Goal: Task Accomplishment & Management: Manage account settings

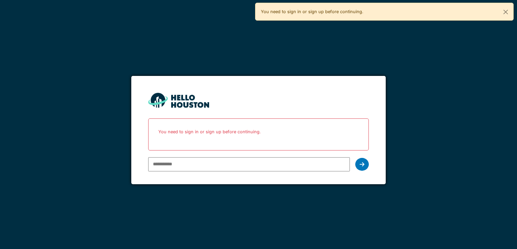
click at [166, 167] on input "email" at bounding box center [248, 165] width 201 height 14
click at [102, 68] on div "You don't seem to have an account yet. Please follow the link given by your com…" at bounding box center [258, 124] width 517 height 249
click at [213, 163] on input "email" at bounding box center [248, 165] width 201 height 14
type input "**********"
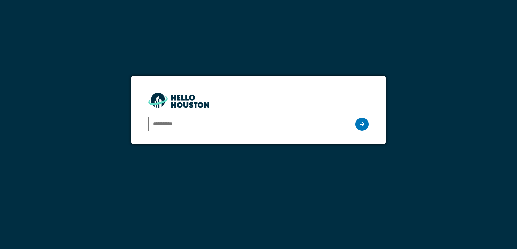
click at [309, 127] on input "email" at bounding box center [248, 124] width 201 height 14
type input "**********"
click at [361, 123] on icon at bounding box center [361, 124] width 5 height 5
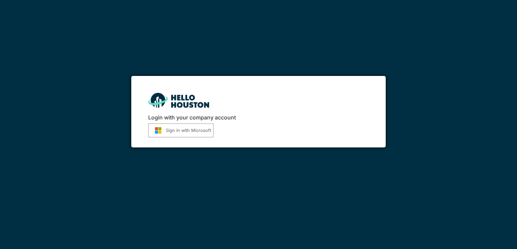
click at [190, 130] on button "Sign in with Microsoft" at bounding box center [180, 131] width 65 height 14
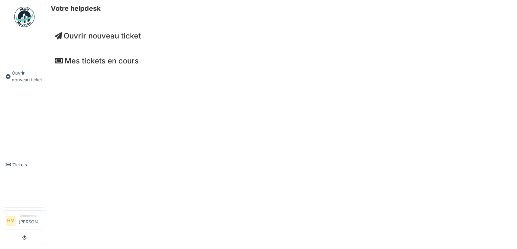
click at [72, 61] on h4 "Mes tickets en cours" at bounding box center [281, 60] width 453 height 9
click at [14, 162] on span "Tickets" at bounding box center [28, 165] width 30 height 6
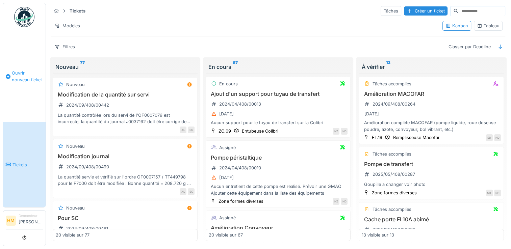
scroll to position [101, 0]
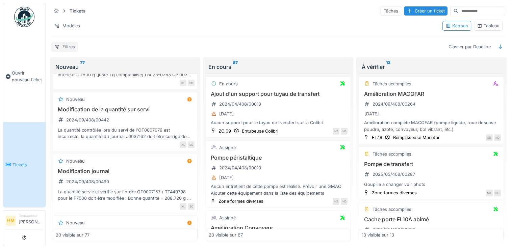
click at [73, 49] on div "Filtres" at bounding box center [64, 47] width 27 height 10
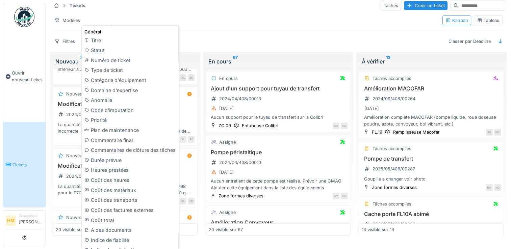
scroll to position [177, 0]
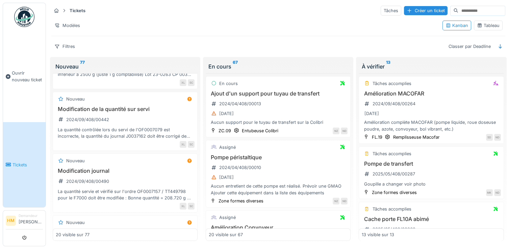
click at [225, 28] on div "Tickets Tâches Créer un ticket Modèles Kanban Tableau Filtres Classer par Deadl…" at bounding box center [279, 28] width 460 height 52
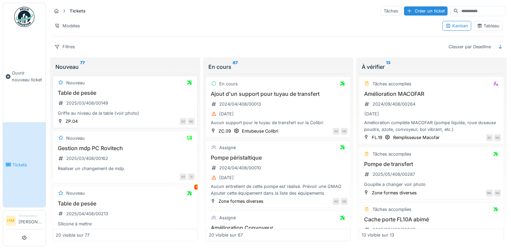
scroll to position [845, 0]
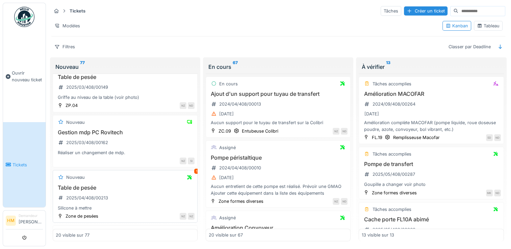
click at [80, 185] on h3 "Table de pesée" at bounding box center [125, 188] width 139 height 6
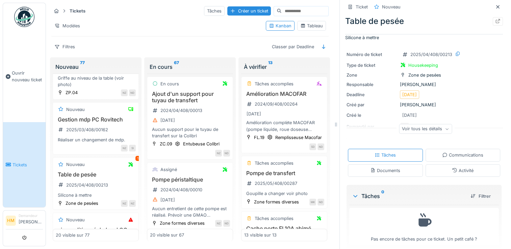
scroll to position [15, 0]
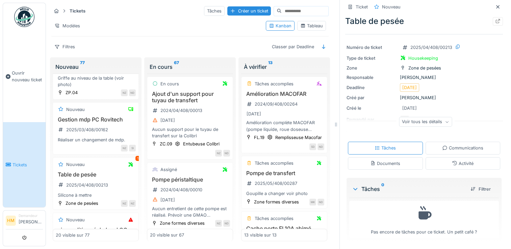
click at [409, 125] on div "Voir tous les détails" at bounding box center [425, 122] width 53 height 10
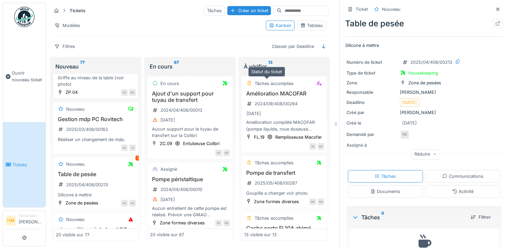
scroll to position [0, 0]
click at [496, 24] on icon at bounding box center [498, 24] width 5 height 4
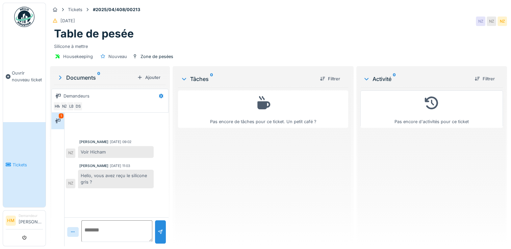
click at [112, 233] on textarea at bounding box center [116, 232] width 71 height 22
click at [103, 227] on textarea at bounding box center [116, 232] width 71 height 22
click at [124, 232] on textarea at bounding box center [116, 232] width 71 height 22
click at [131, 229] on textarea at bounding box center [116, 232] width 71 height 22
click at [109, 227] on textarea at bounding box center [116, 232] width 71 height 22
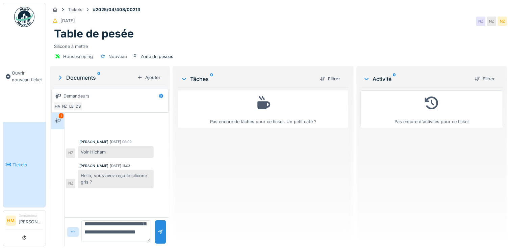
scroll to position [65, 0]
type textarea "**********"
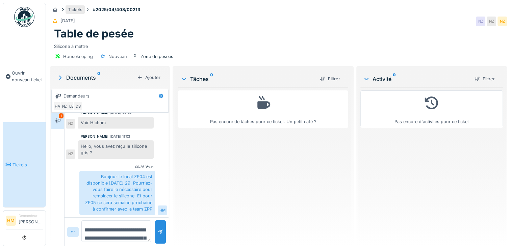
click at [77, 7] on div "Tickets" at bounding box center [75, 9] width 15 height 6
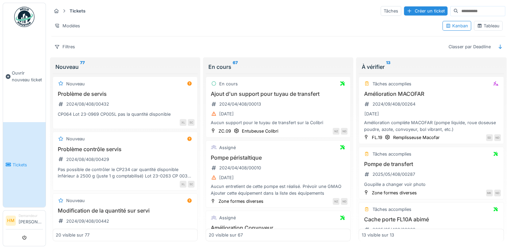
drag, startPoint x: 295, startPoint y: 168, endPoint x: 267, endPoint y: 47, distance: 125.0
click at [267, 47] on div "Filtres Classer par Deadline" at bounding box center [278, 47] width 454 height 10
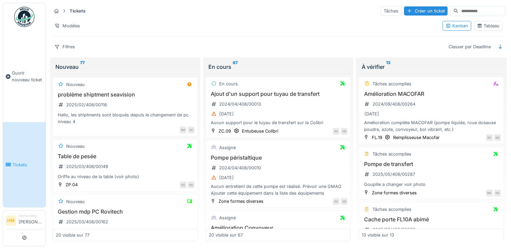
scroll to position [778, 0]
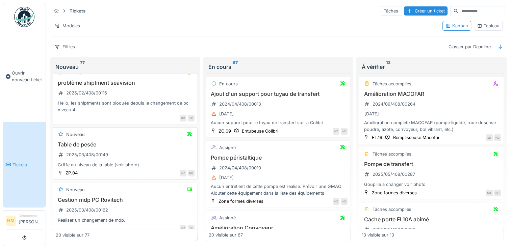
click at [96, 142] on h3 "Table de pesée" at bounding box center [125, 145] width 139 height 6
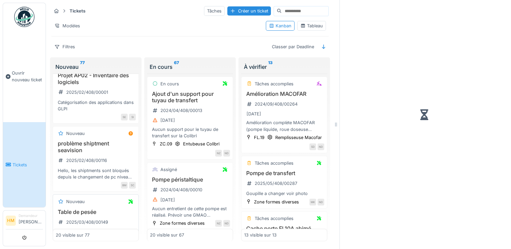
scroll to position [858, 0]
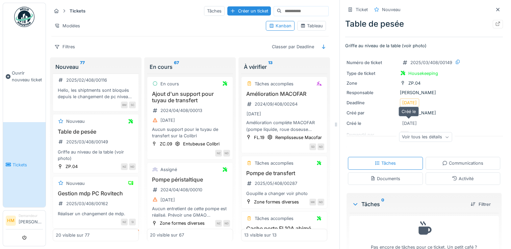
click at [406, 123] on div "13/03/2025" at bounding box center [410, 123] width 15 height 6
click at [496, 24] on icon at bounding box center [498, 24] width 5 height 4
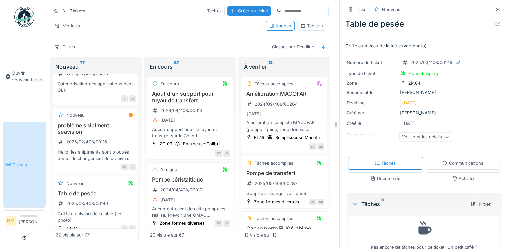
scroll to position [988, 0]
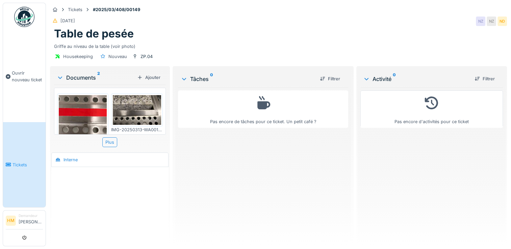
drag, startPoint x: 131, startPoint y: 107, endPoint x: 125, endPoint y: 107, distance: 5.7
click at [130, 107] on img at bounding box center [137, 110] width 48 height 30
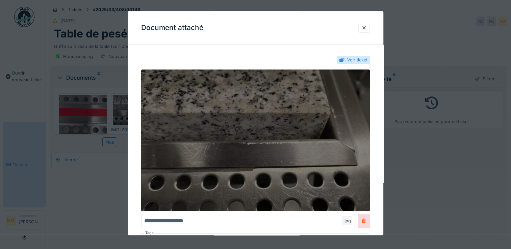
drag, startPoint x: 284, startPoint y: 158, endPoint x: 284, endPoint y: 149, distance: 8.1
drag, startPoint x: 284, startPoint y: 149, endPoint x: 252, endPoint y: 151, distance: 32.5
click at [252, 151] on img at bounding box center [255, 141] width 229 height 142
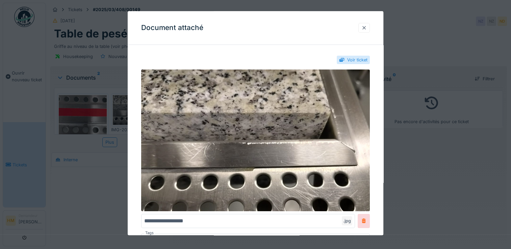
click at [369, 27] on div at bounding box center [364, 28] width 11 height 10
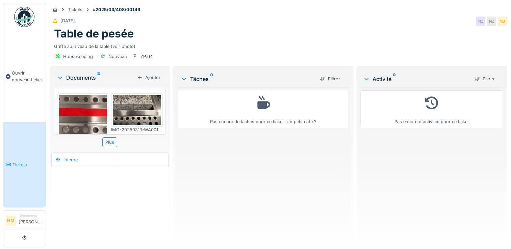
scroll to position [5, 0]
click at [75, 53] on div "Housekeeping" at bounding box center [78, 56] width 30 height 6
click at [80, 74] on div "Documents 2" at bounding box center [96, 78] width 78 height 8
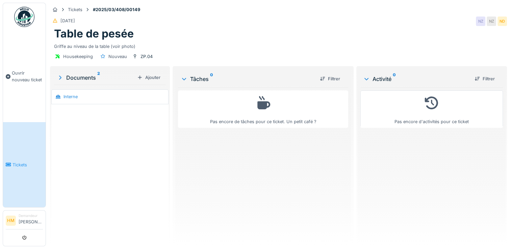
click at [80, 74] on div "Documents 2" at bounding box center [96, 78] width 78 height 8
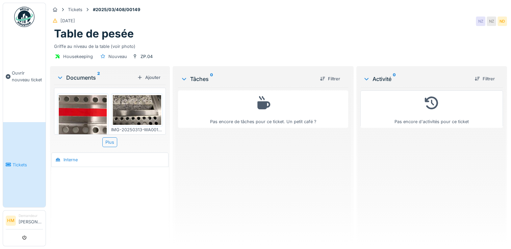
click at [101, 139] on div "Plus" at bounding box center [110, 143] width 112 height 10
click at [105, 138] on div "Plus" at bounding box center [109, 143] width 15 height 10
click at [312, 170] on div "Pas encore de tâches pour ce ticket. Un petit café ?" at bounding box center [263, 165] width 170 height 154
click at [21, 143] on link "Tickets" at bounding box center [24, 164] width 43 height 85
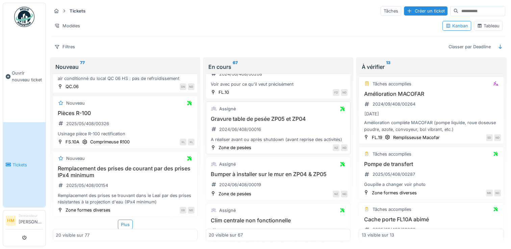
scroll to position [304, 0]
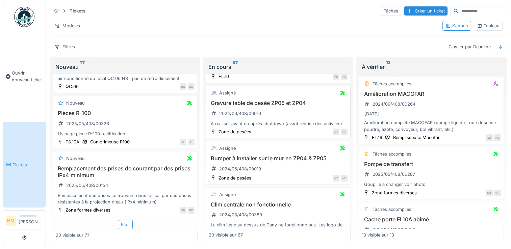
click at [265, 103] on h3 "Gravure table de pesée ZP05 et ZP04" at bounding box center [278, 103] width 139 height 6
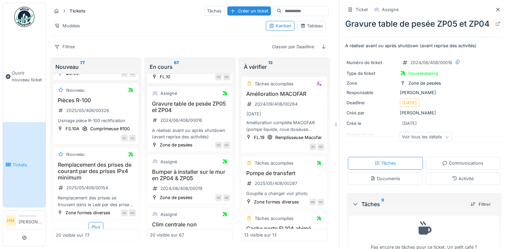
click at [446, 167] on div "Communications" at bounding box center [463, 163] width 41 height 6
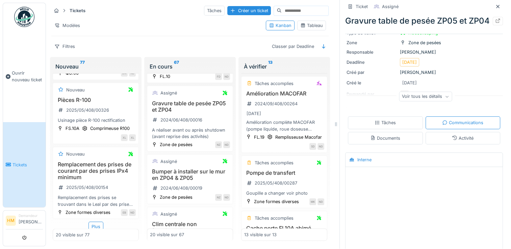
scroll to position [0, 0]
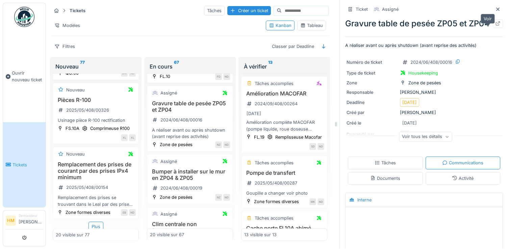
click at [496, 27] on div at bounding box center [498, 24] width 5 height 6
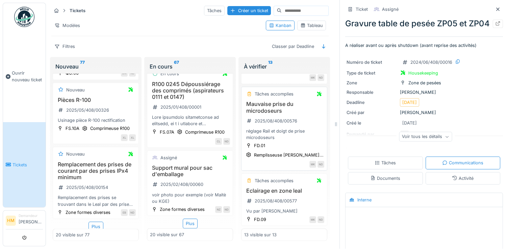
scroll to position [5, 0]
click at [220, 42] on div "Filtres Classer par Deadline" at bounding box center [190, 47] width 278 height 10
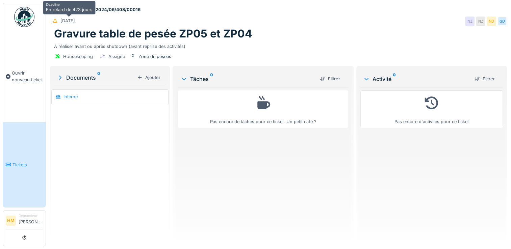
click at [67, 21] on div "[DATE]" at bounding box center [68, 21] width 15 height 6
click at [157, 42] on div "A réaliser avant ou après shutdown (avant reprise des activités)" at bounding box center [278, 45] width 449 height 9
